Goal: Complete application form

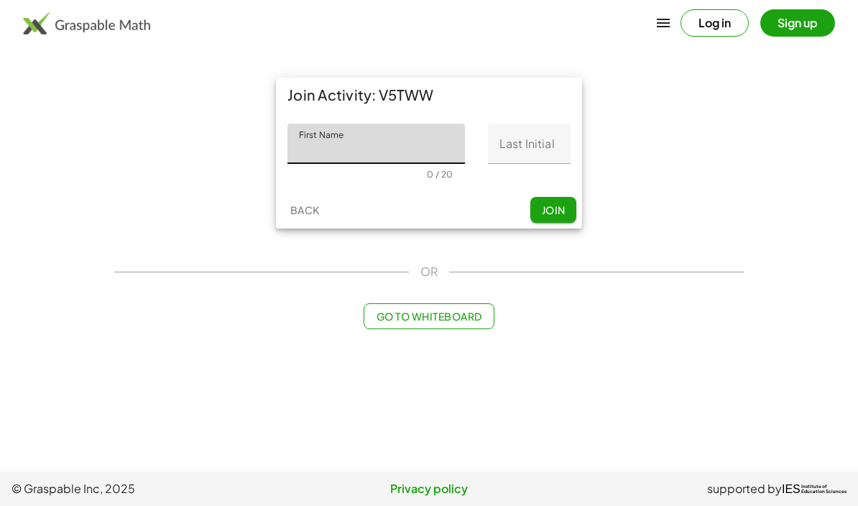
click at [514, 142] on input "Last Initial" at bounding box center [529, 144] width 83 height 40
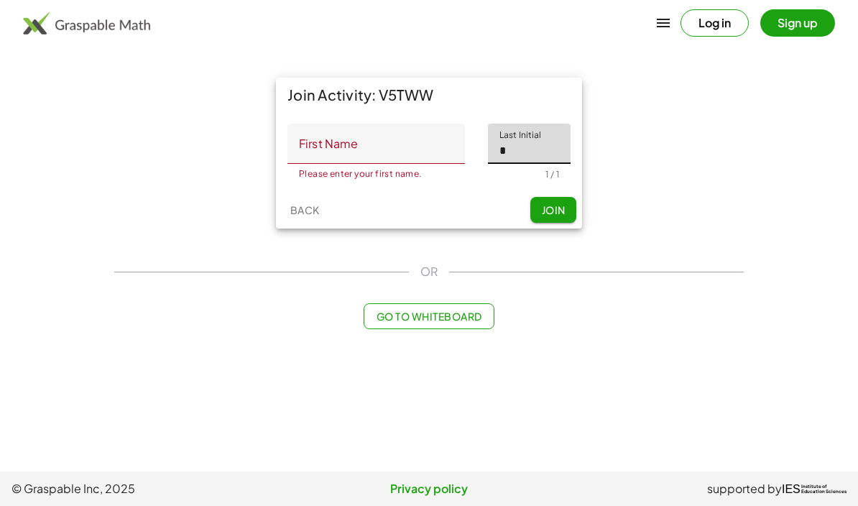
type input "*"
click at [344, 147] on input "First Name" at bounding box center [375, 144] width 177 height 40
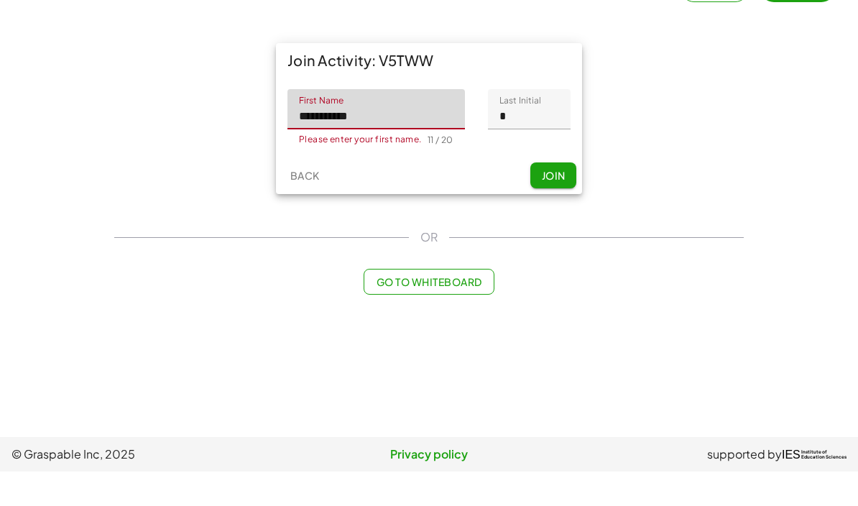
type input "**********"
click at [563, 203] on span "Join" at bounding box center [553, 209] width 24 height 13
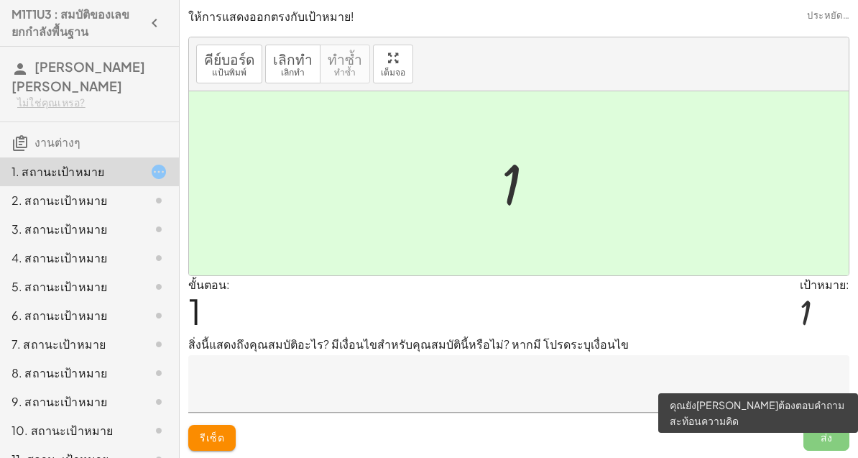
click at [837, 440] on span "ส่ง" at bounding box center [826, 438] width 46 height 26
click at [146, 192] on div at bounding box center [147, 200] width 40 height 17
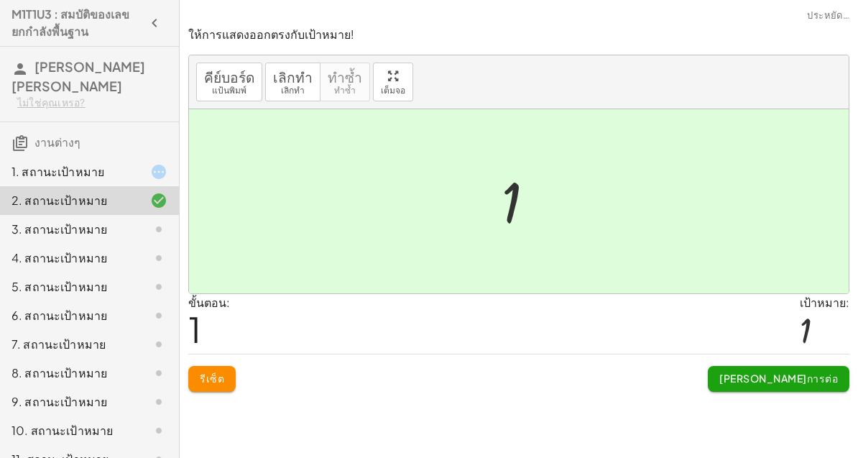
click at [817, 389] on button "[PERSON_NAME]การต่อ" at bounding box center [779, 379] width 142 height 26
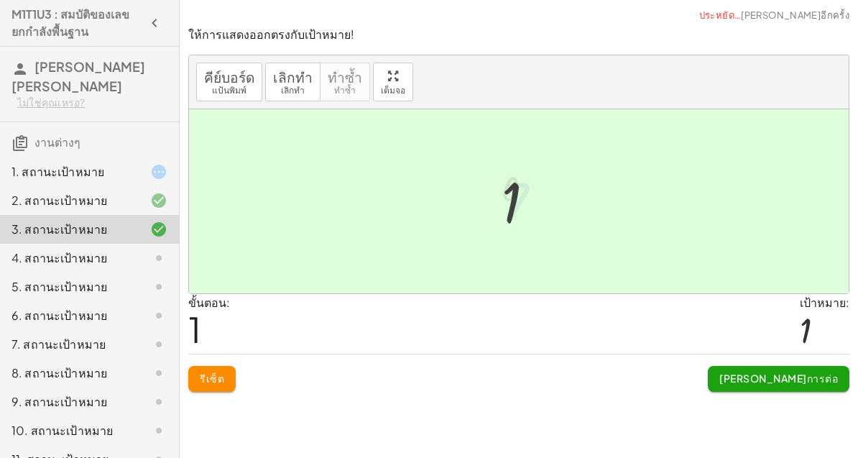
click at [823, 384] on font "[PERSON_NAME]การต่อ" at bounding box center [778, 377] width 119 height 13
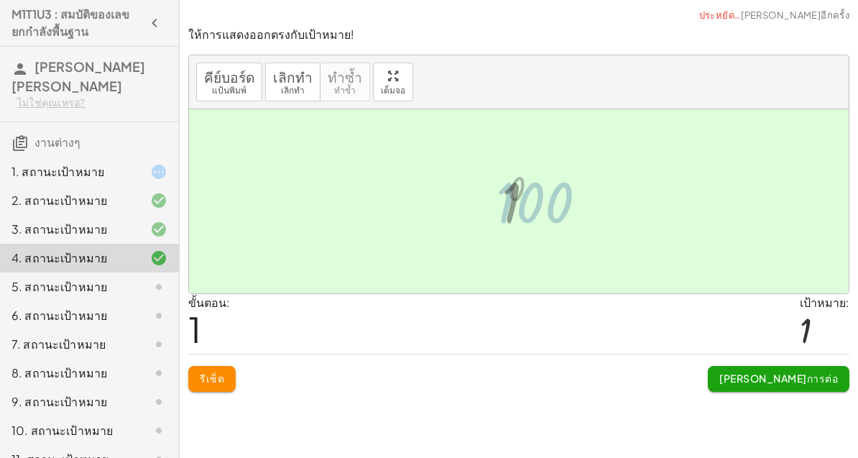
click at [815, 386] on button "[PERSON_NAME]การต่อ" at bounding box center [779, 379] width 142 height 26
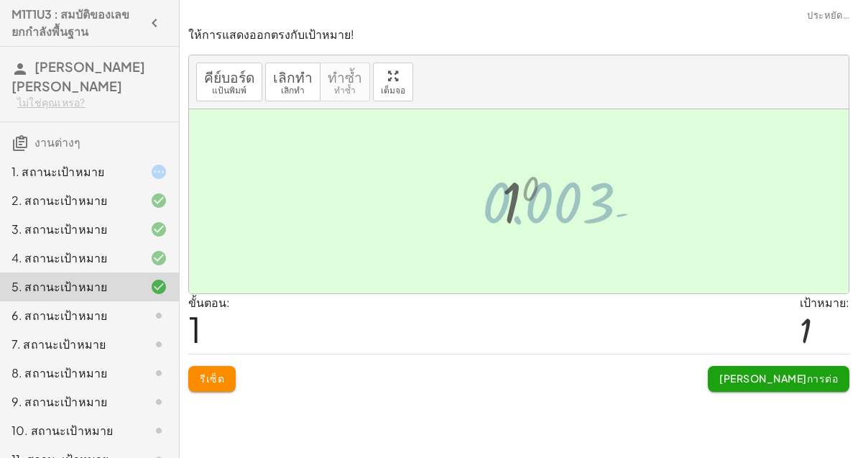
click at [811, 383] on font "[PERSON_NAME]การต่อ" at bounding box center [778, 377] width 119 height 13
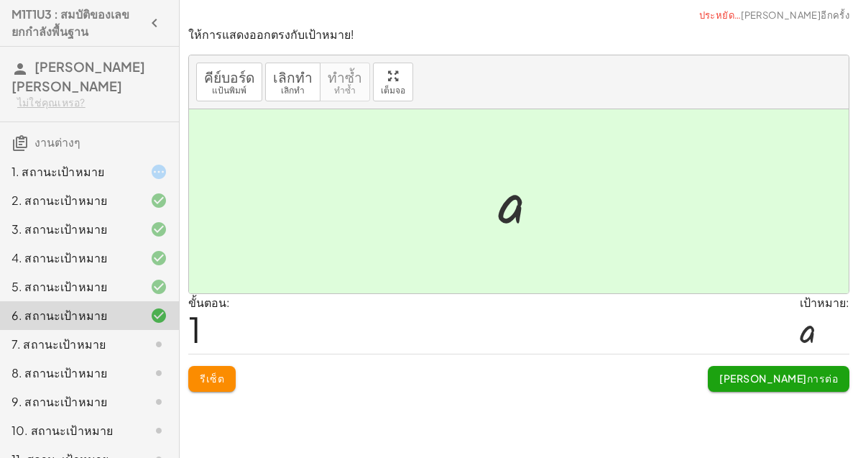
click at [785, 371] on font "[PERSON_NAME]การต่อ" at bounding box center [778, 377] width 119 height 13
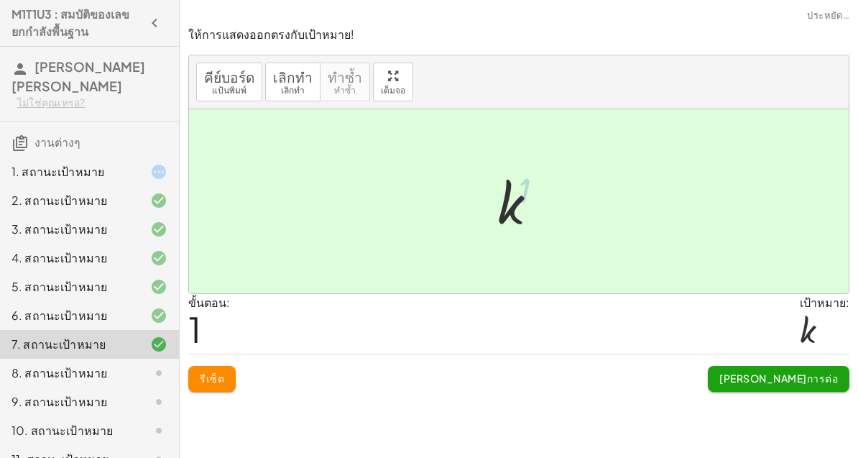
click at [797, 389] on button "[PERSON_NAME]การต่อ" at bounding box center [779, 379] width 142 height 26
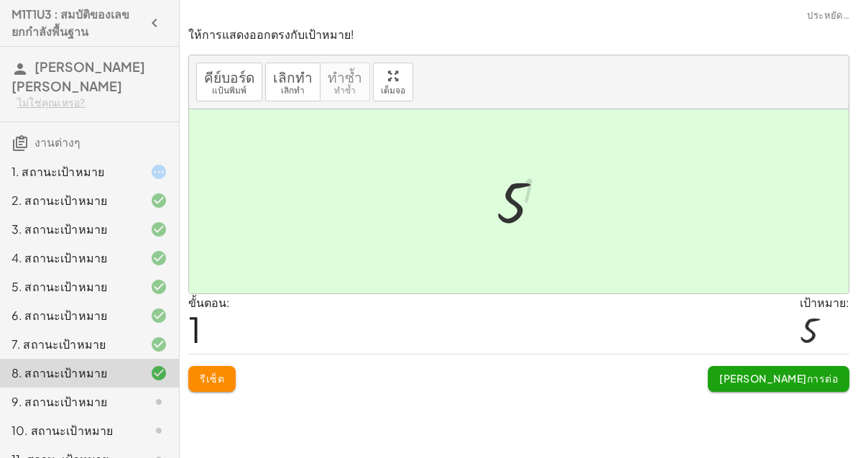
click at [826, 389] on button "[PERSON_NAME]การต่อ" at bounding box center [779, 379] width 142 height 26
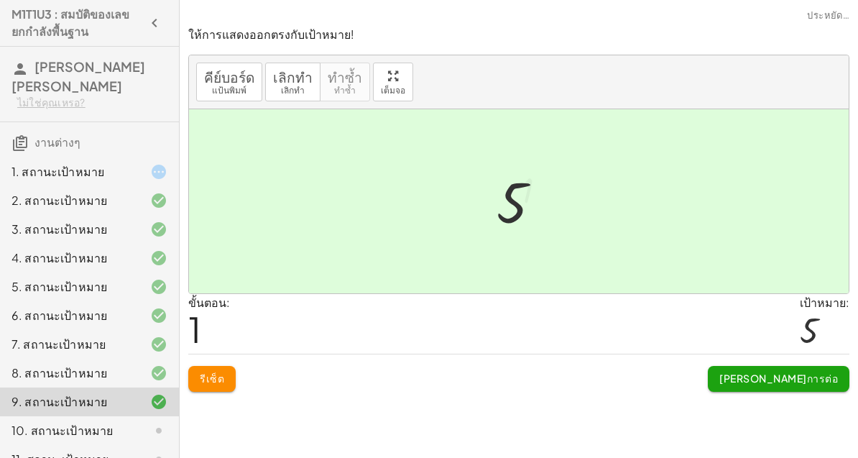
click at [818, 389] on button "[PERSON_NAME]การต่อ" at bounding box center [779, 379] width 142 height 26
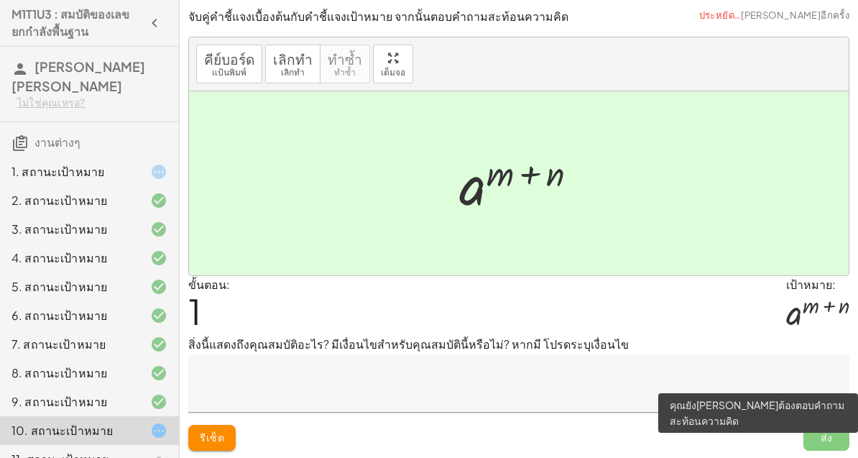
click at [833, 434] on span "ส่ง" at bounding box center [826, 438] width 46 height 26
click at [532, 440] on div "รีเซ็ต ส่ง" at bounding box center [518, 431] width 661 height 38
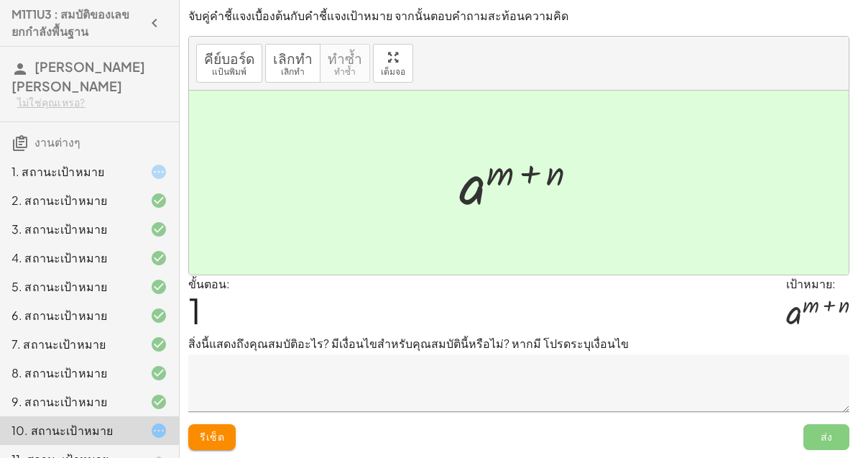
click at [136, 450] on div at bounding box center [147, 458] width 40 height 17
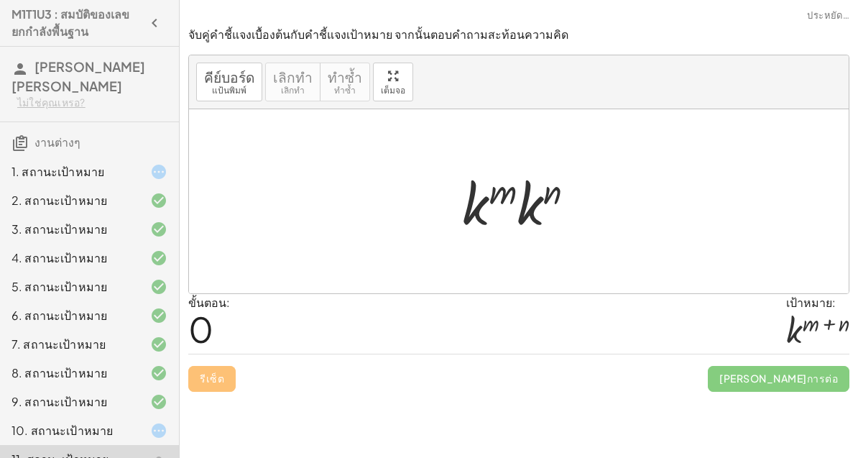
scroll to position [0, 0]
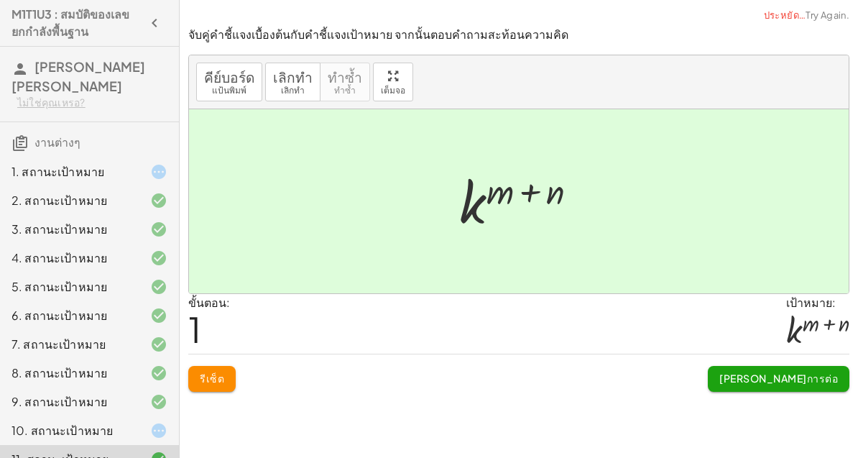
click at [816, 380] on font "[PERSON_NAME]การต่อ" at bounding box center [778, 377] width 119 height 13
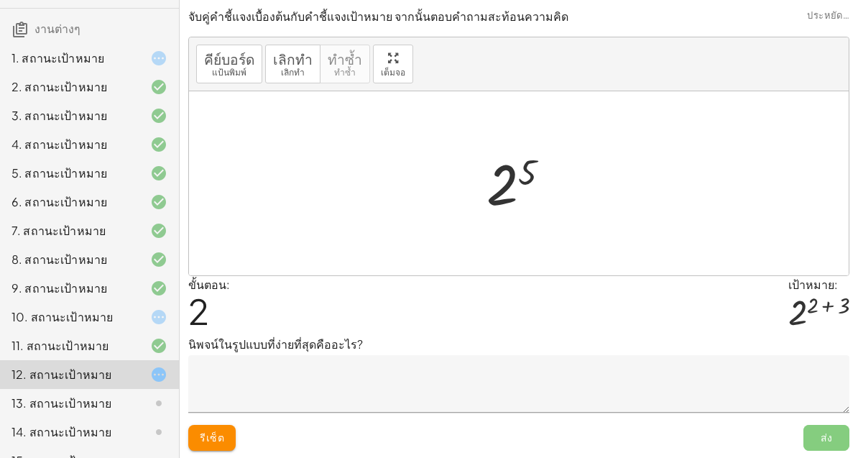
scroll to position [112, 0]
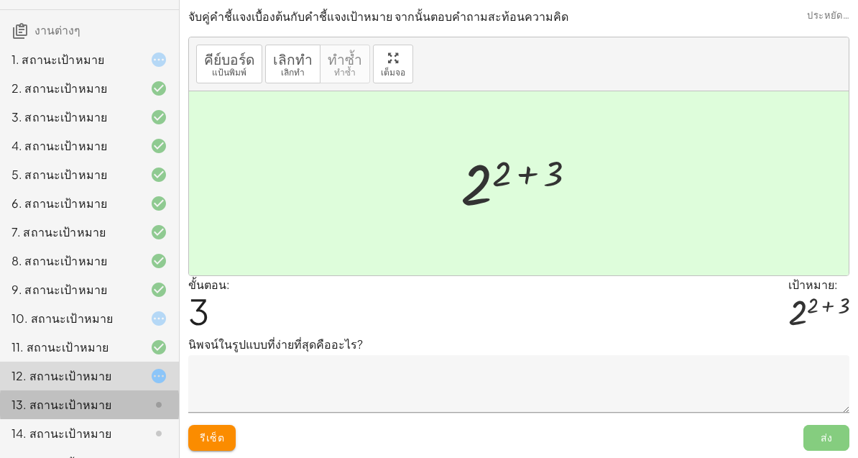
click at [125, 396] on div "13. สถานะเป้าหมาย" at bounding box center [69, 404] width 116 height 17
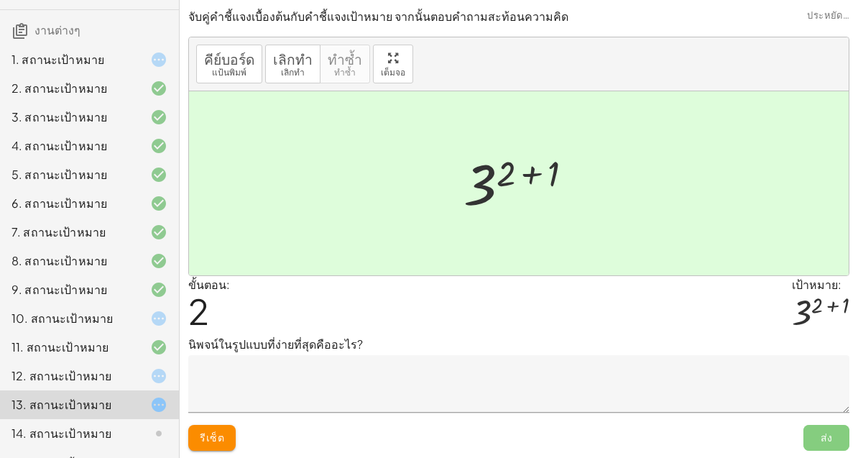
click at [144, 425] on div at bounding box center [147, 433] width 40 height 17
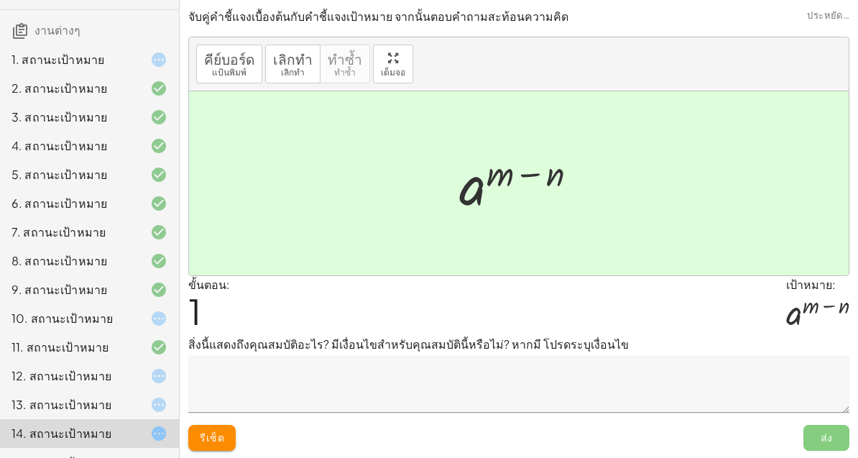
click at [158, 453] on icon at bounding box center [158, 461] width 17 height 17
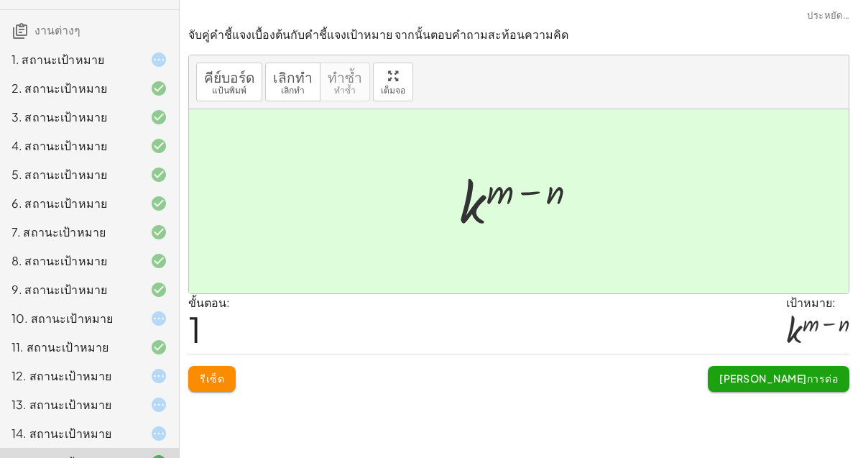
click at [822, 381] on font "[PERSON_NAME]การต่อ" at bounding box center [778, 377] width 119 height 13
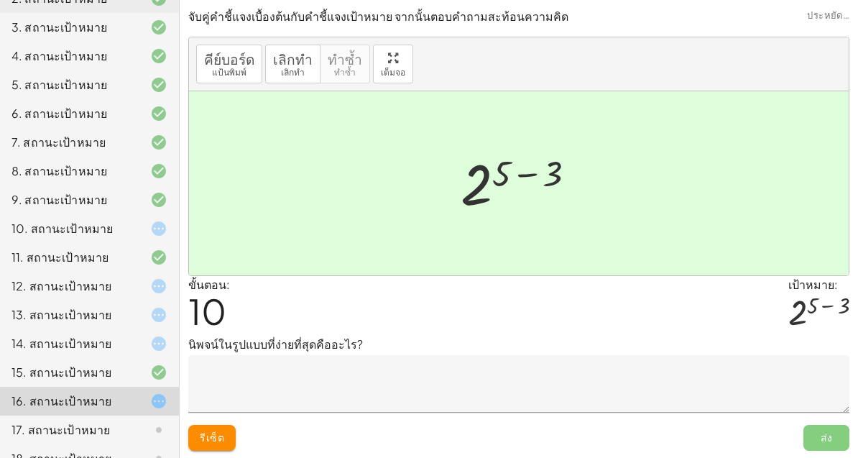
scroll to position [238, 0]
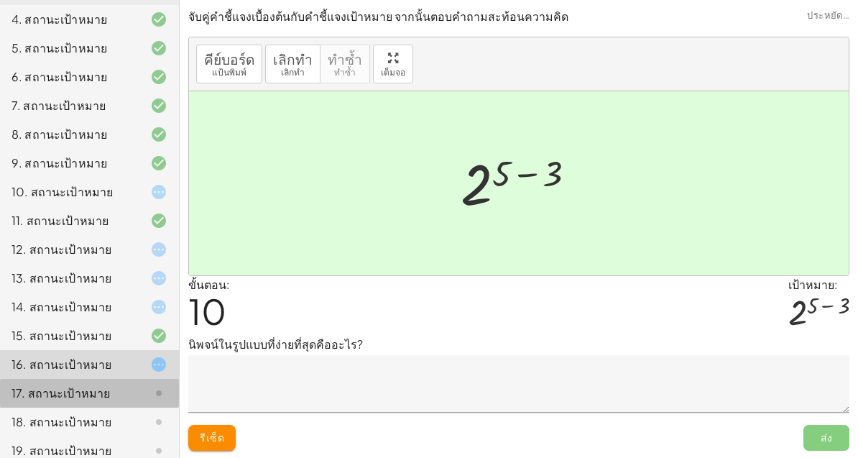
click at [137, 384] on div at bounding box center [147, 392] width 40 height 17
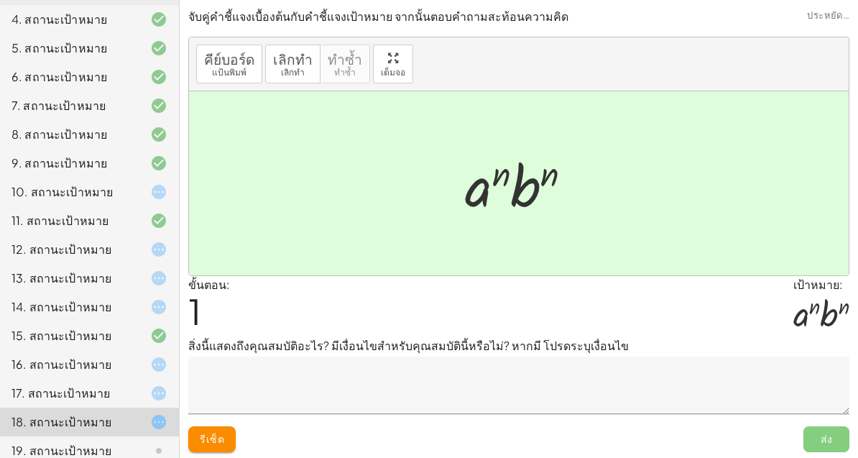
click at [120, 442] on div "19. สถานะเป้าหมาย" at bounding box center [69, 450] width 116 height 17
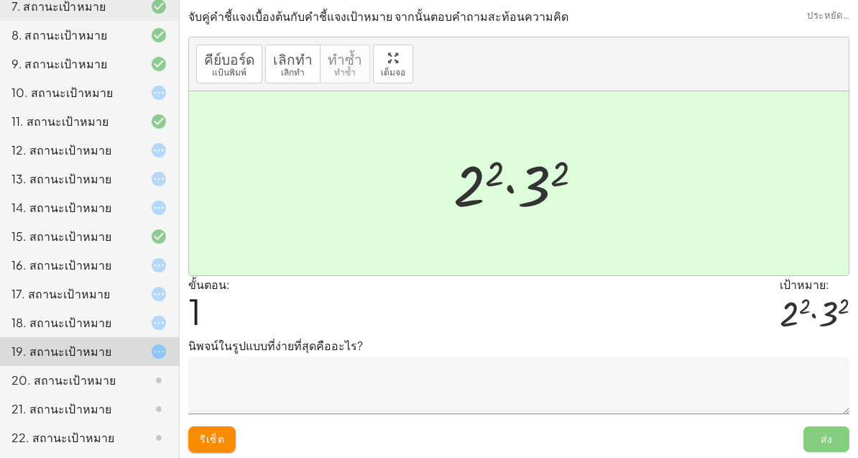
scroll to position [350, 0]
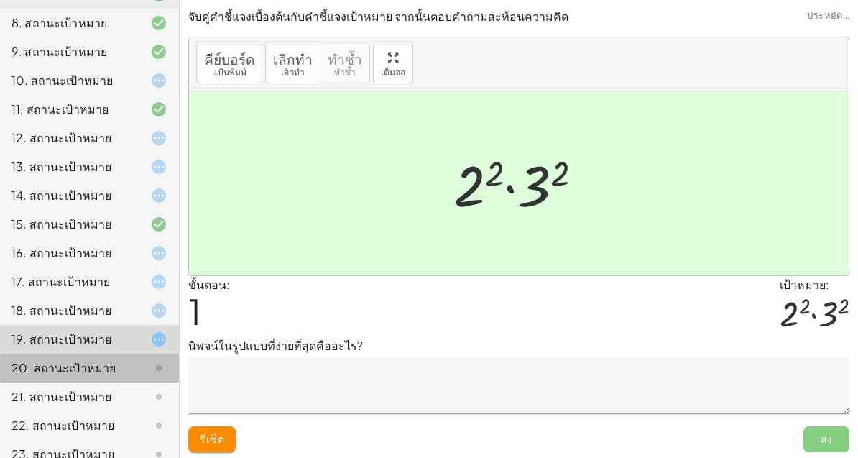
click at [160, 359] on icon at bounding box center [158, 367] width 17 height 17
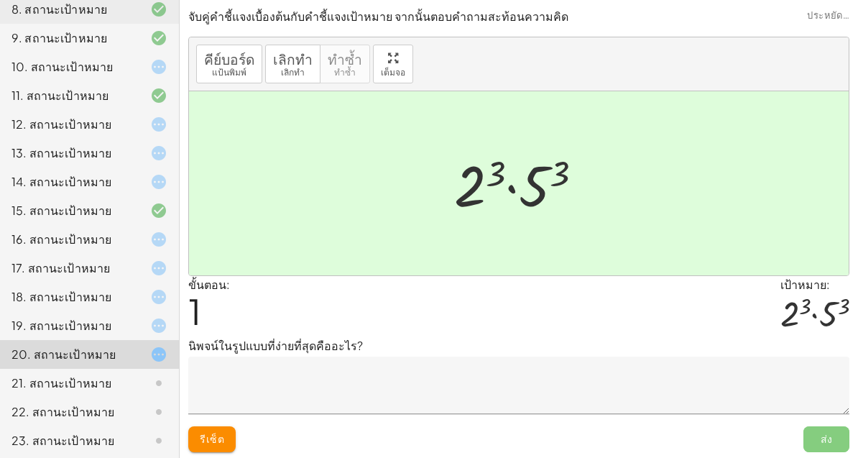
scroll to position [362, 0]
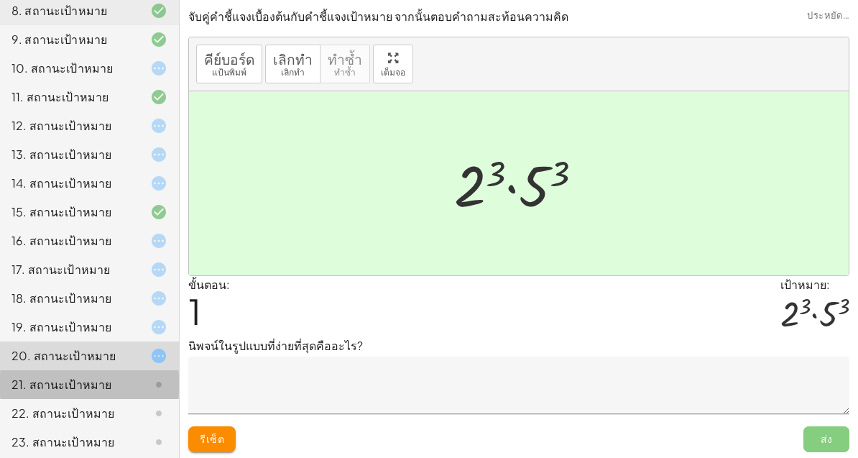
click at [146, 376] on div at bounding box center [147, 384] width 40 height 17
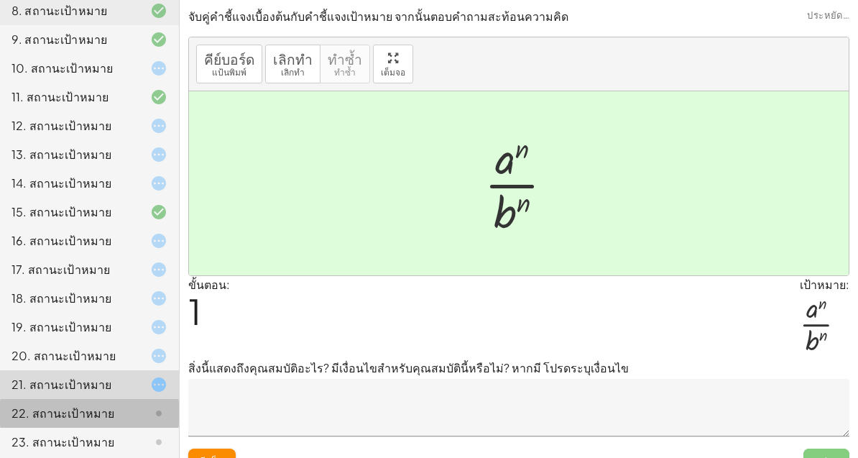
click at [135, 404] on div at bounding box center [147, 412] width 40 height 17
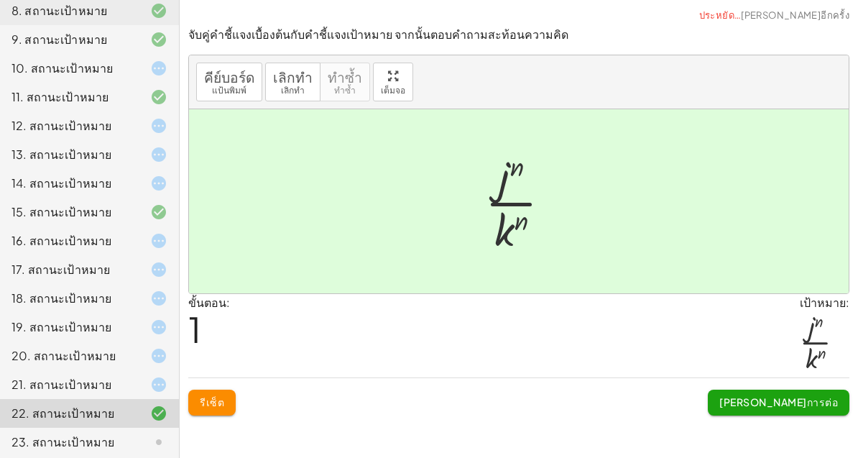
click at [824, 394] on font "[PERSON_NAME]การต่อ" at bounding box center [778, 402] width 119 height 16
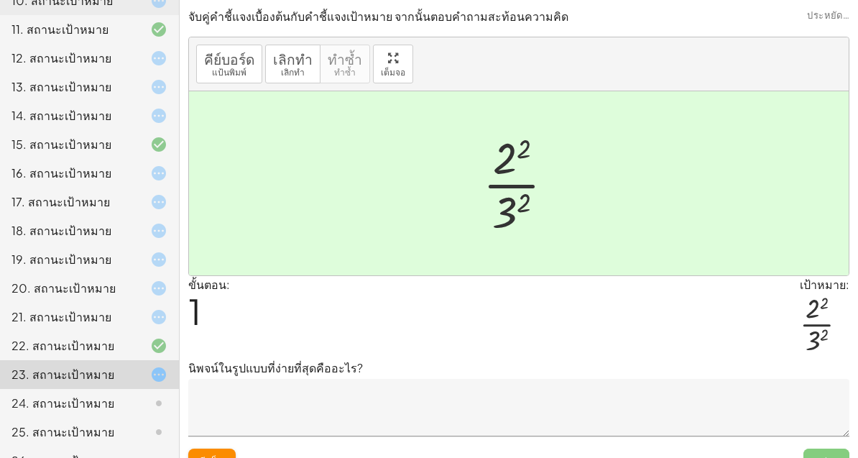
scroll to position [436, 0]
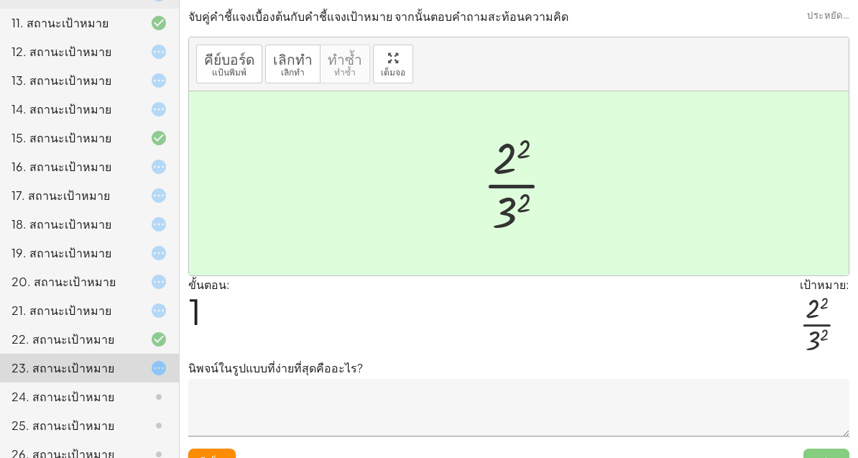
click at [153, 388] on icon at bounding box center [158, 396] width 17 height 17
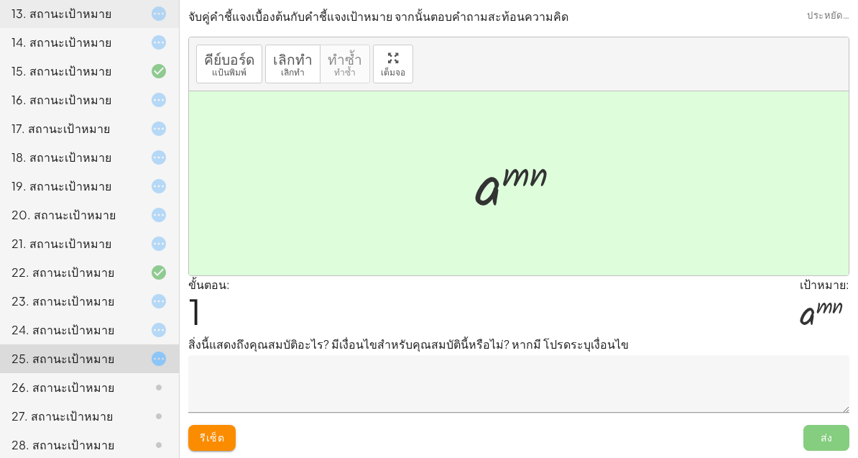
scroll to position [514, 0]
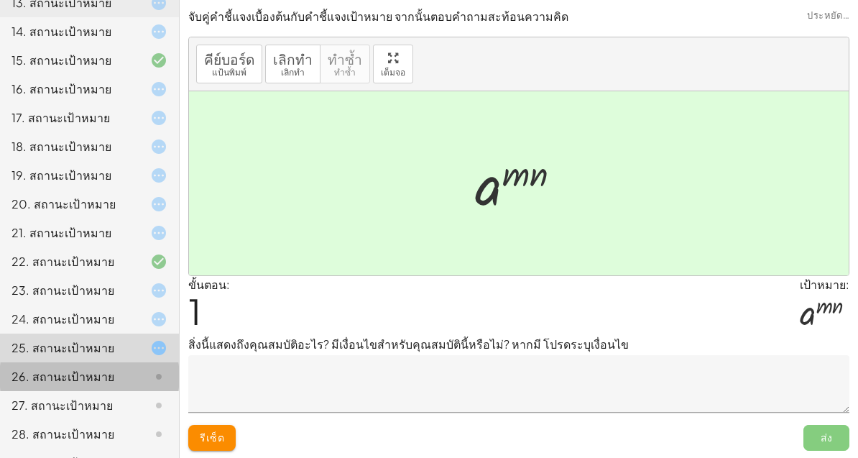
click at [157, 368] on icon at bounding box center [158, 376] width 17 height 17
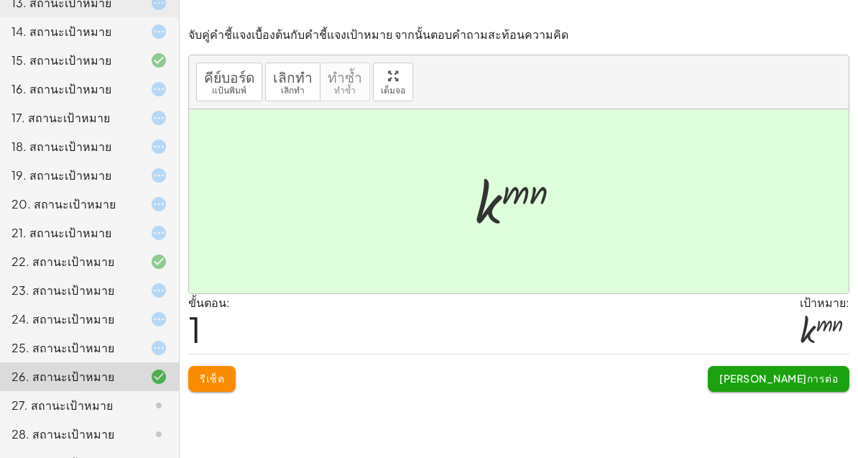
click at [807, 389] on button "[PERSON_NAME]การต่อ" at bounding box center [779, 379] width 142 height 26
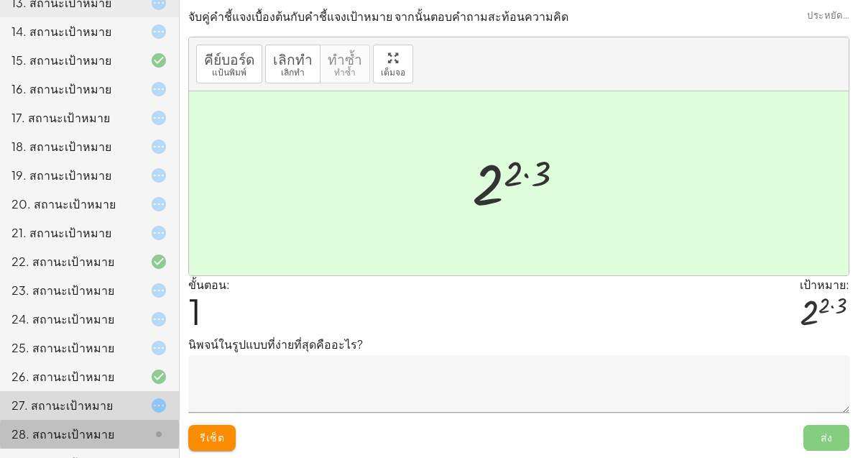
click at [153, 425] on icon at bounding box center [158, 433] width 17 height 17
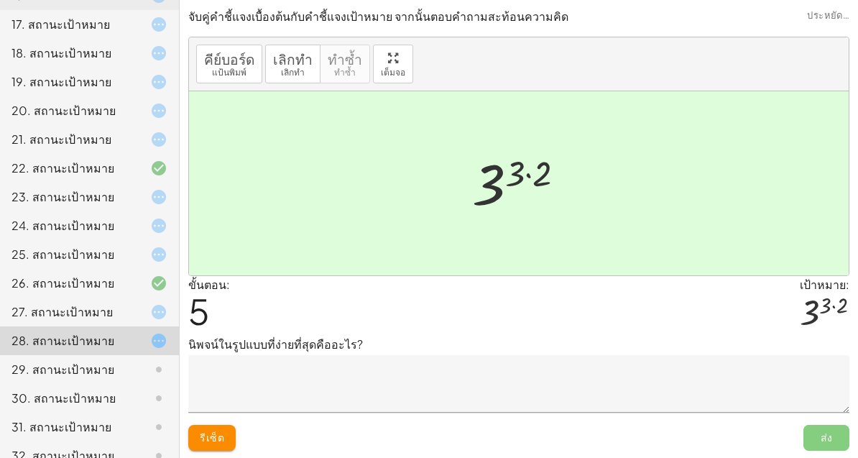
scroll to position [606, 0]
click at [122, 361] on div "29. สถานะเป้าหมาย" at bounding box center [69, 369] width 116 height 17
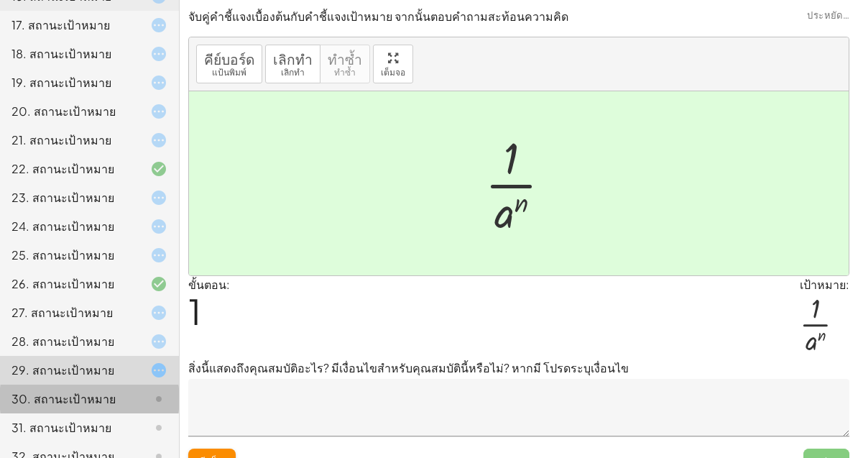
click at [129, 390] on div at bounding box center [147, 398] width 40 height 17
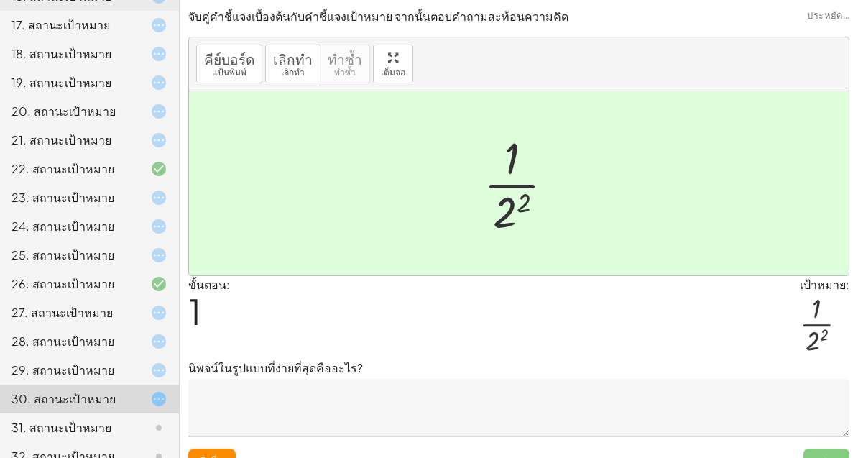
click at [143, 419] on div at bounding box center [147, 427] width 40 height 17
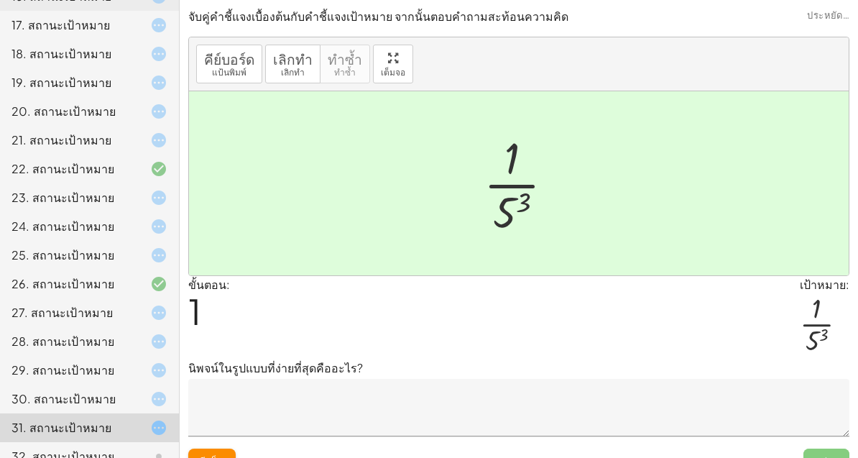
scroll to position [25, 0]
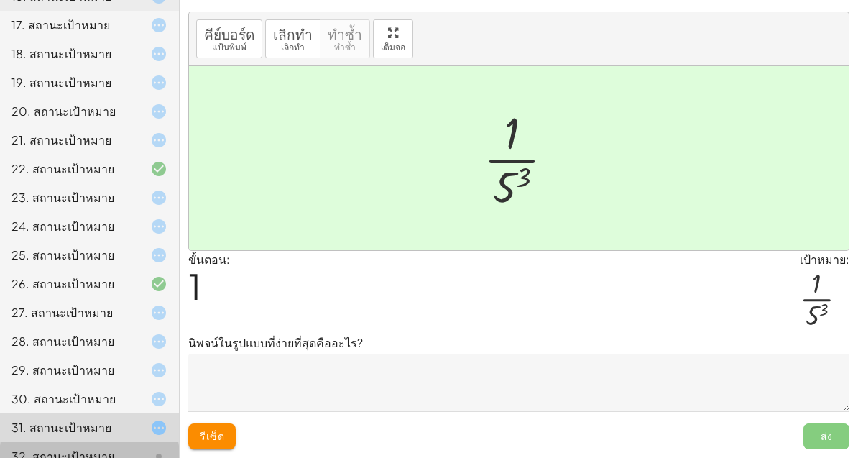
click at [142, 448] on div at bounding box center [147, 456] width 40 height 17
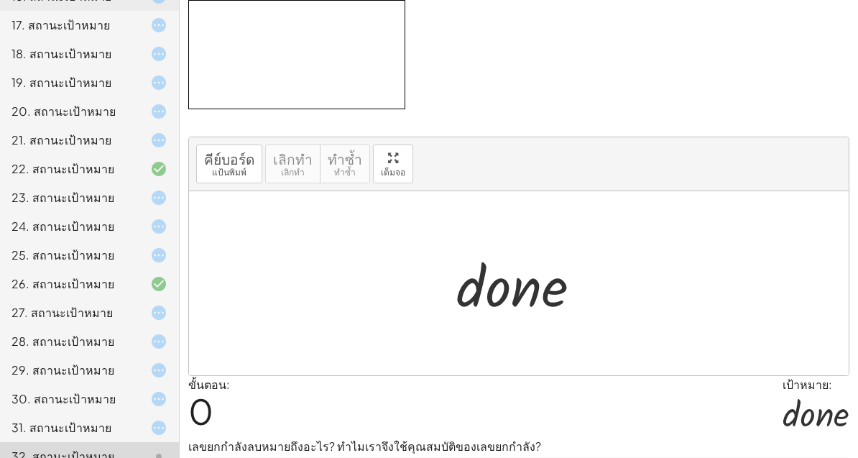
click at [138, 442] on div "32. สถานะเป้าหมาย" at bounding box center [89, 456] width 179 height 29
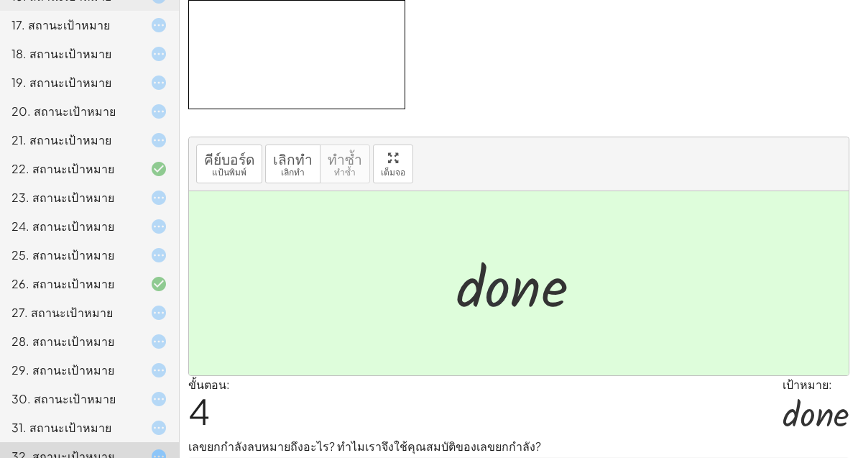
scroll to position [517, 0]
